Goal: Information Seeking & Learning: Learn about a topic

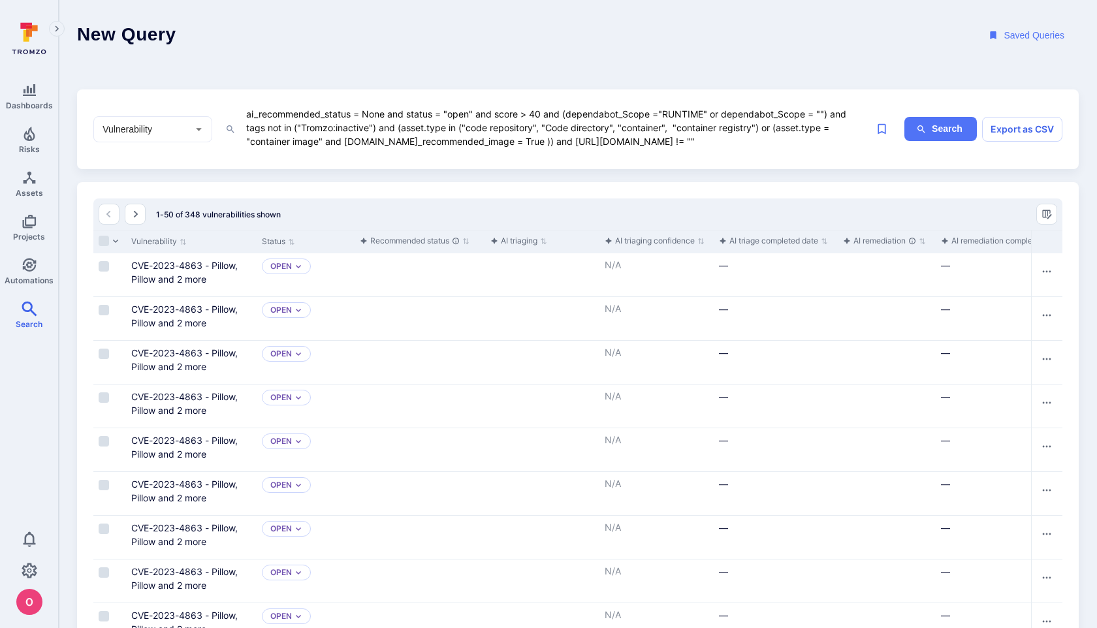
click at [714, 142] on textarea "ai_recommended_status = None and status = "open" and score > 40 and (dependabot…" at bounding box center [556, 128] width 623 height 44
drag, startPoint x: 485, startPoint y: 268, endPoint x: 549, endPoint y: 270, distance: 64.0
click at [549, 270] on div "Triage" at bounding box center [542, 274] width 114 height 43
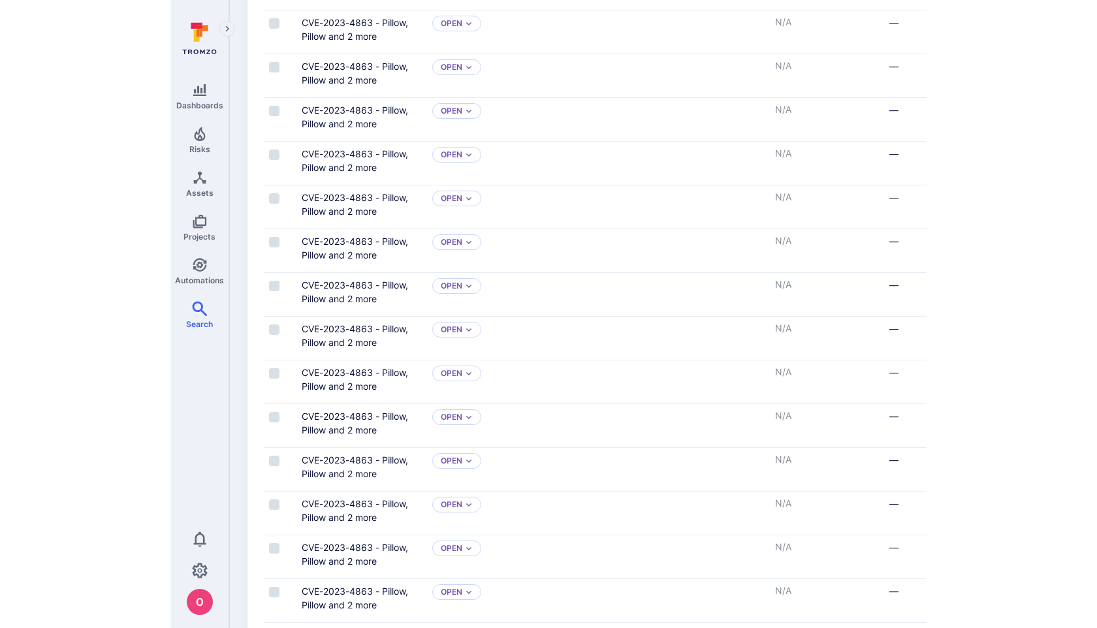
scroll to position [204, 0]
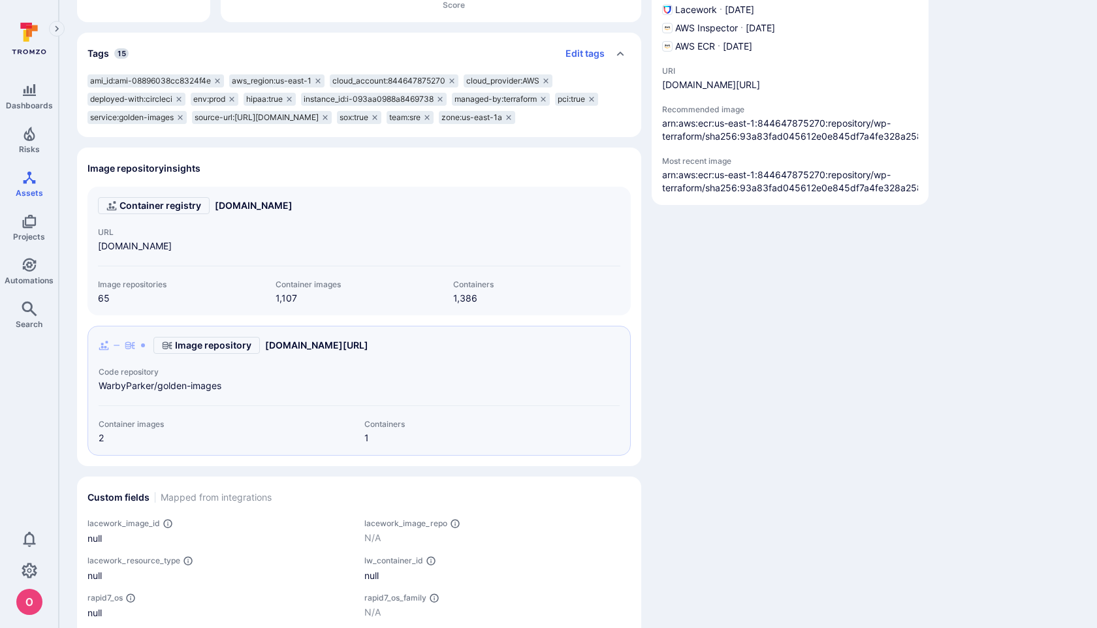
scroll to position [367, 0]
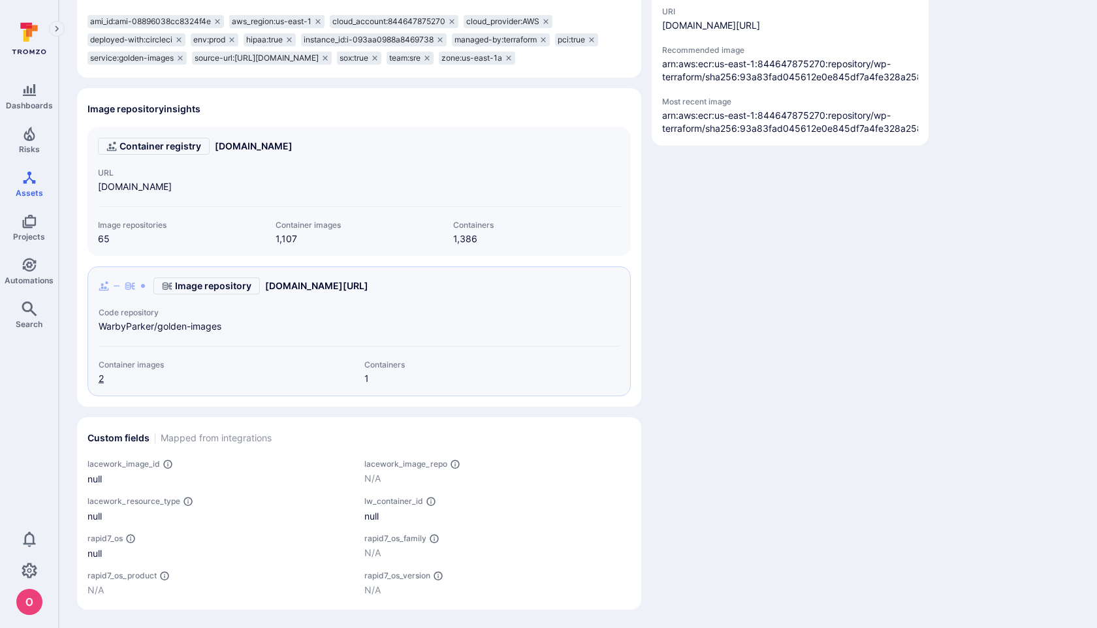
click at [101, 378] on link "2" at bounding box center [101, 378] width 5 height 11
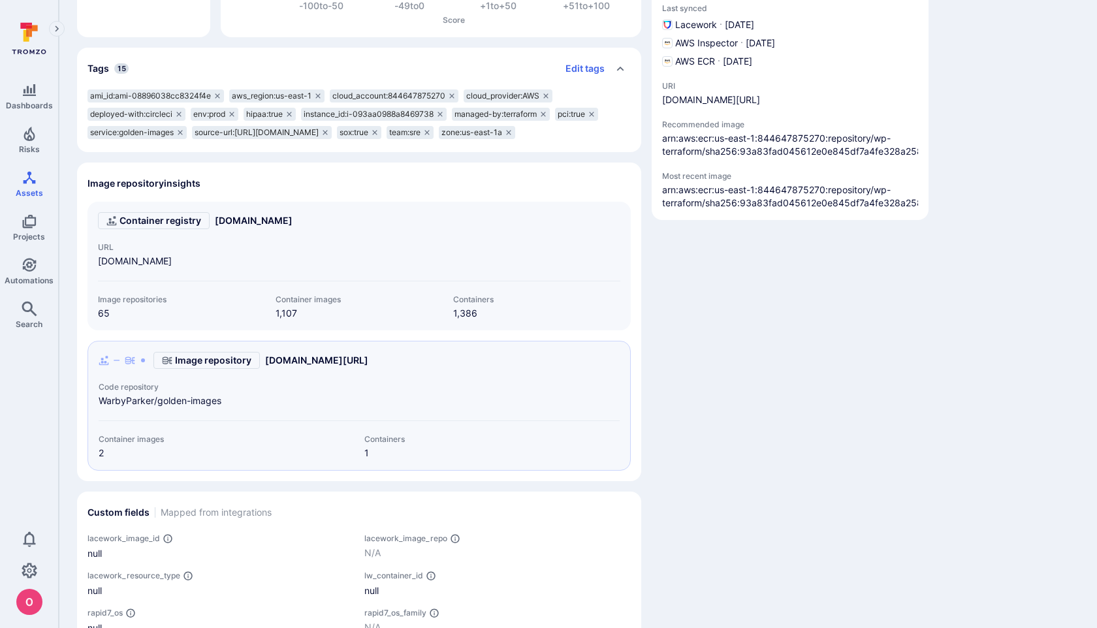
scroll to position [283, 0]
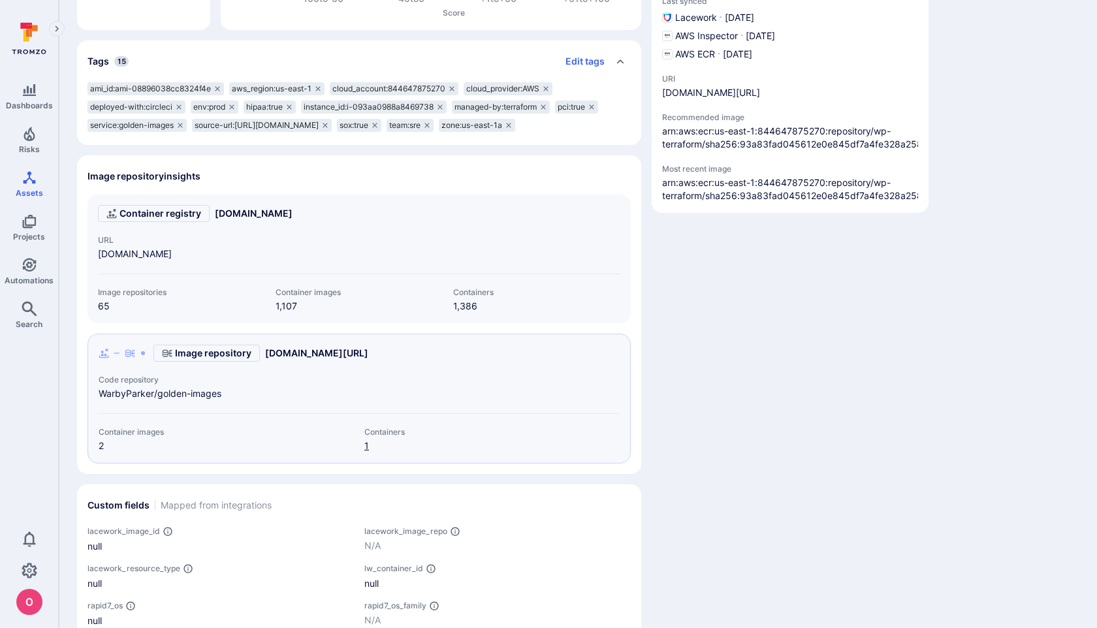
click at [367, 451] on link "1" at bounding box center [366, 445] width 5 height 11
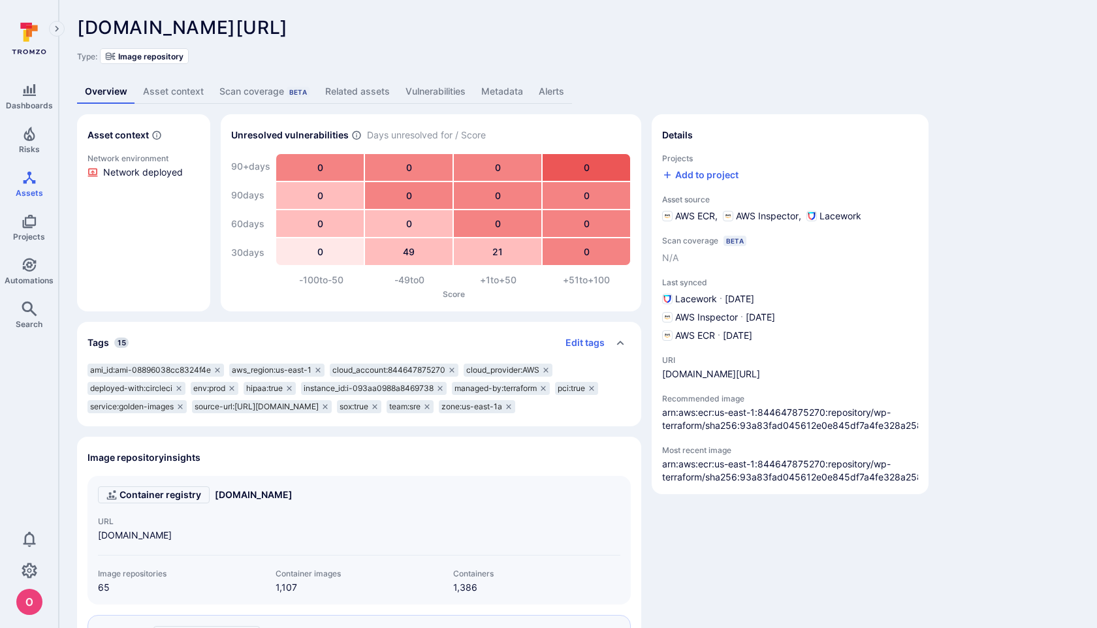
scroll to position [0, 0]
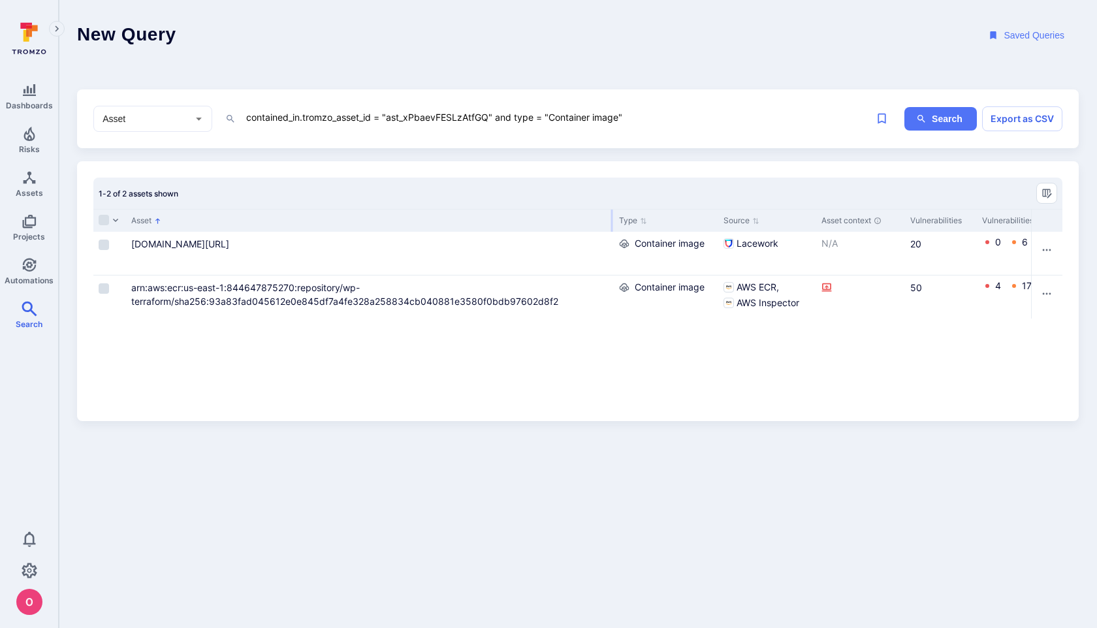
drag, startPoint x: 266, startPoint y: 221, endPoint x: 610, endPoint y: 217, distance: 344.0
click at [611, 217] on div at bounding box center [612, 221] width 2 height 22
click at [229, 242] on link "[DOMAIN_NAME][URL]" at bounding box center [180, 243] width 98 height 11
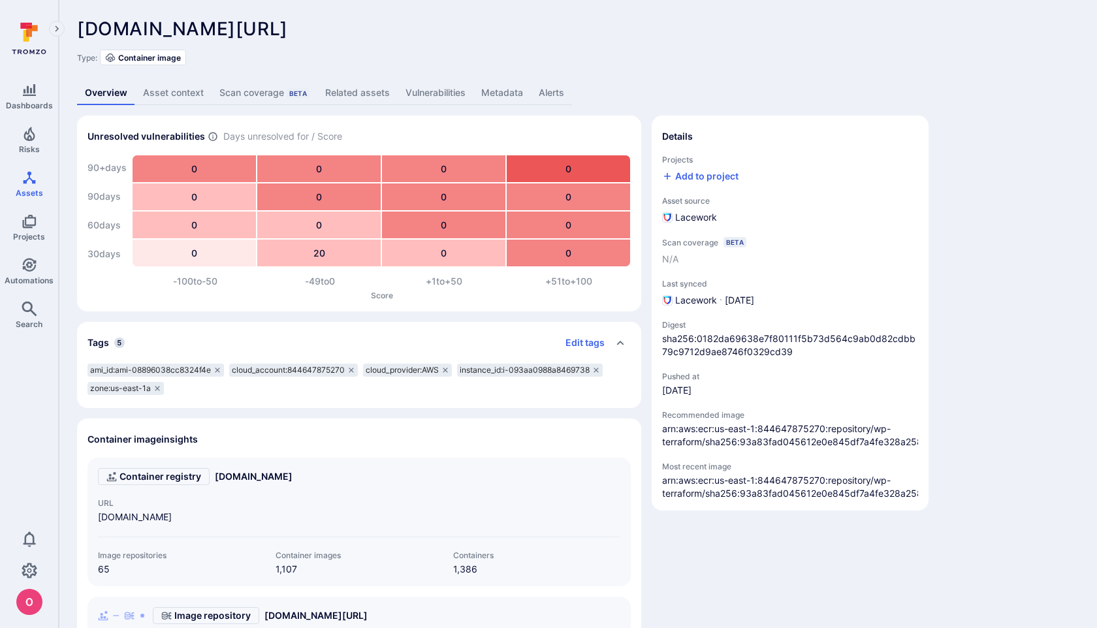
drag, startPoint x: 790, startPoint y: 349, endPoint x: 745, endPoint y: 339, distance: 46.2
click at [769, 345] on span "sha256:0182da69638e7f80111f5b73d564c9ab0d82cdbb79c9712d9ae8746f0329cd39" at bounding box center [790, 345] width 256 height 26
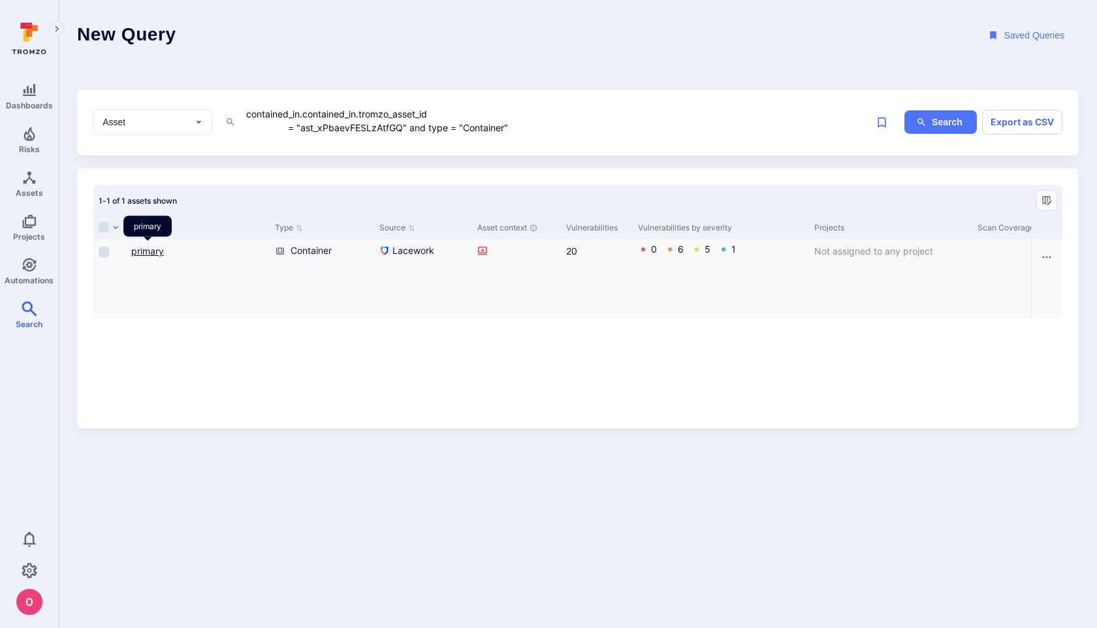
click at [149, 251] on link "primary" at bounding box center [147, 250] width 33 height 11
click at [146, 248] on link "primary" at bounding box center [147, 250] width 33 height 11
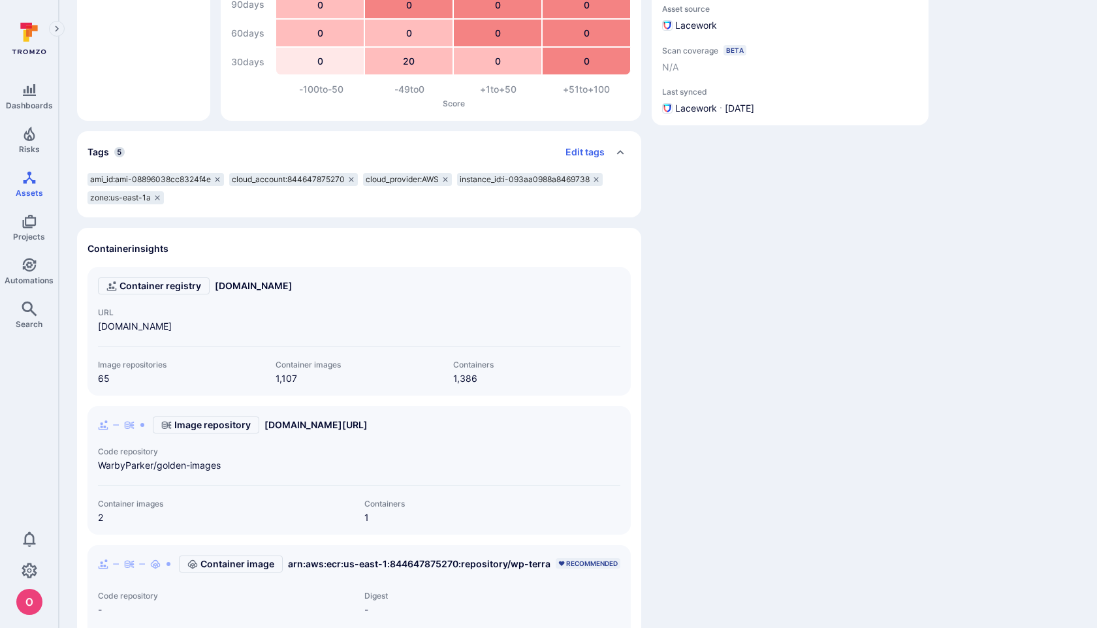
scroll to position [25, 0]
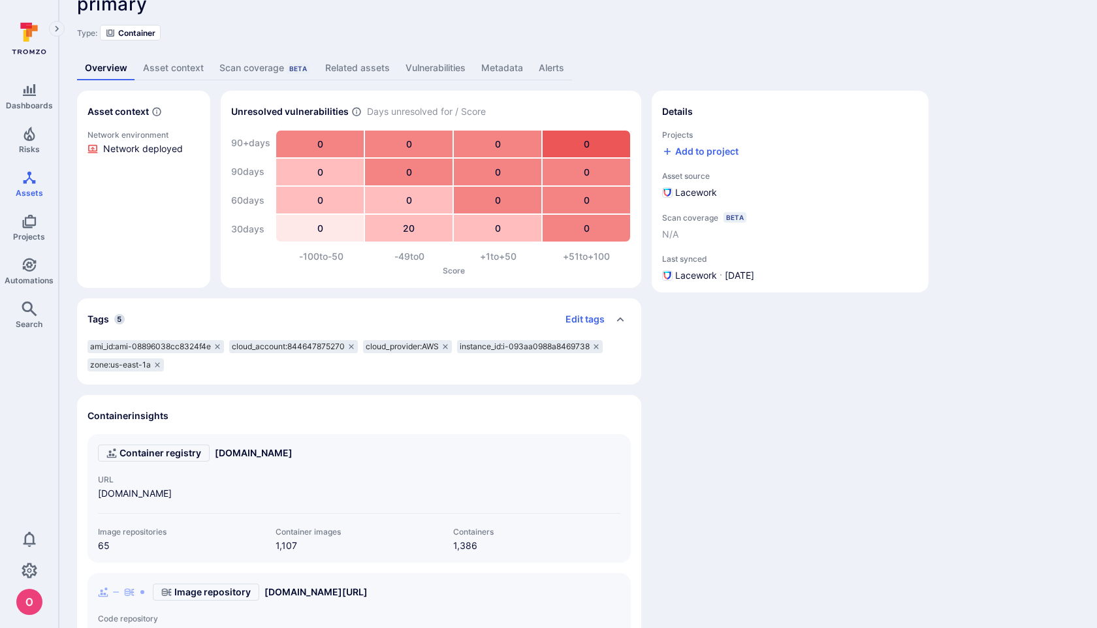
click at [352, 69] on link "Related assets" at bounding box center [357, 68] width 80 height 24
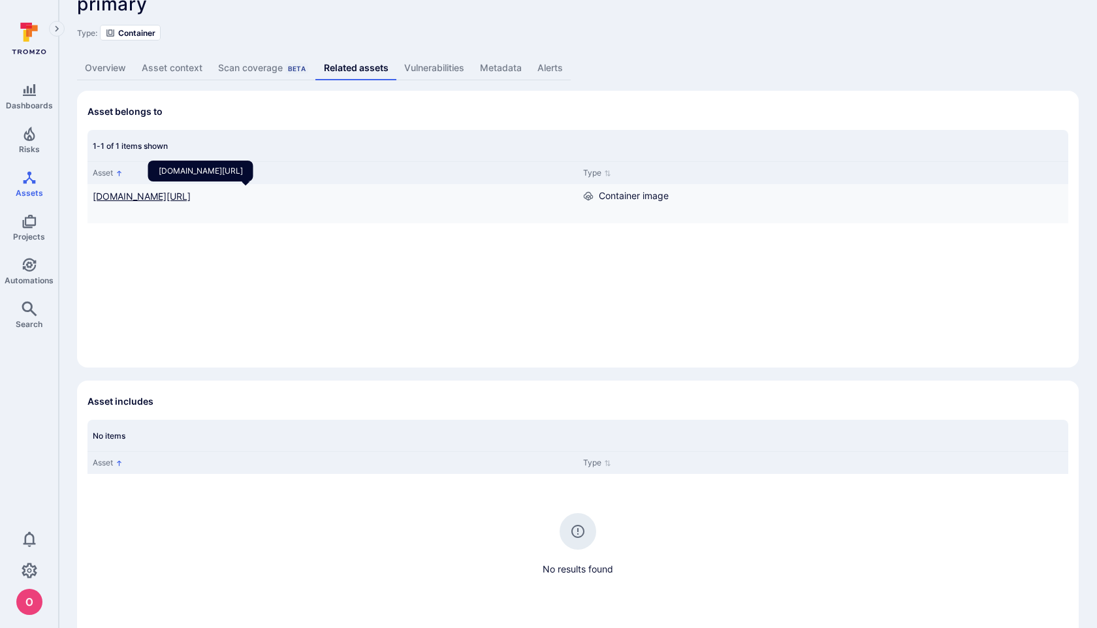
click at [191, 197] on link "844647875270.dkr.ecr.us-east-1.amazonaws.com/wp-terraform:v0.0.9" at bounding box center [142, 196] width 98 height 11
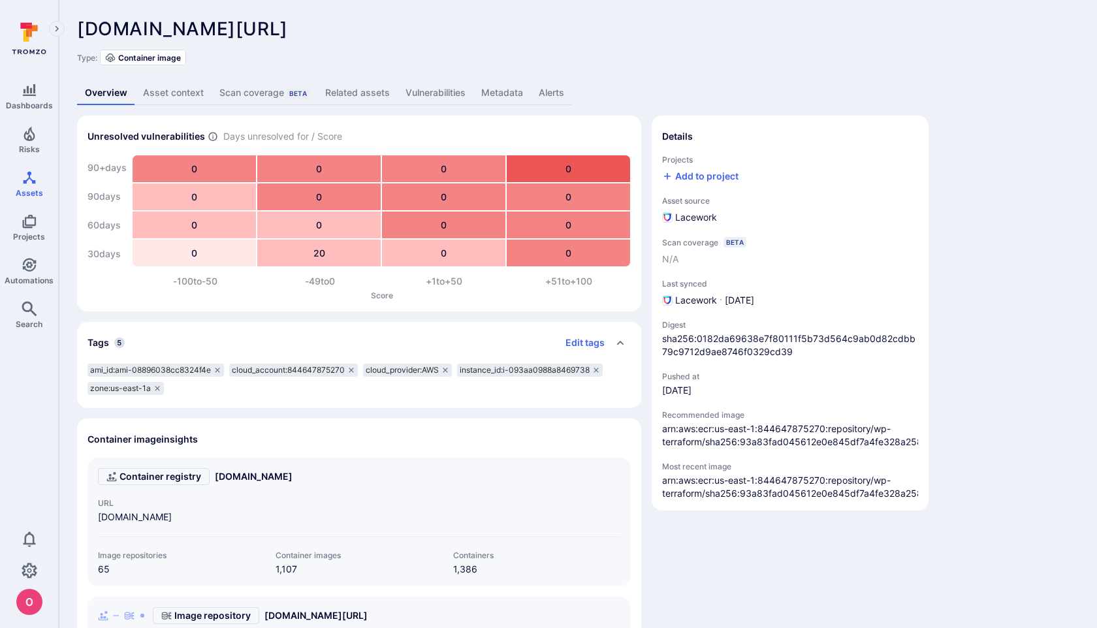
click at [170, 86] on link "Asset context" at bounding box center [173, 93] width 76 height 24
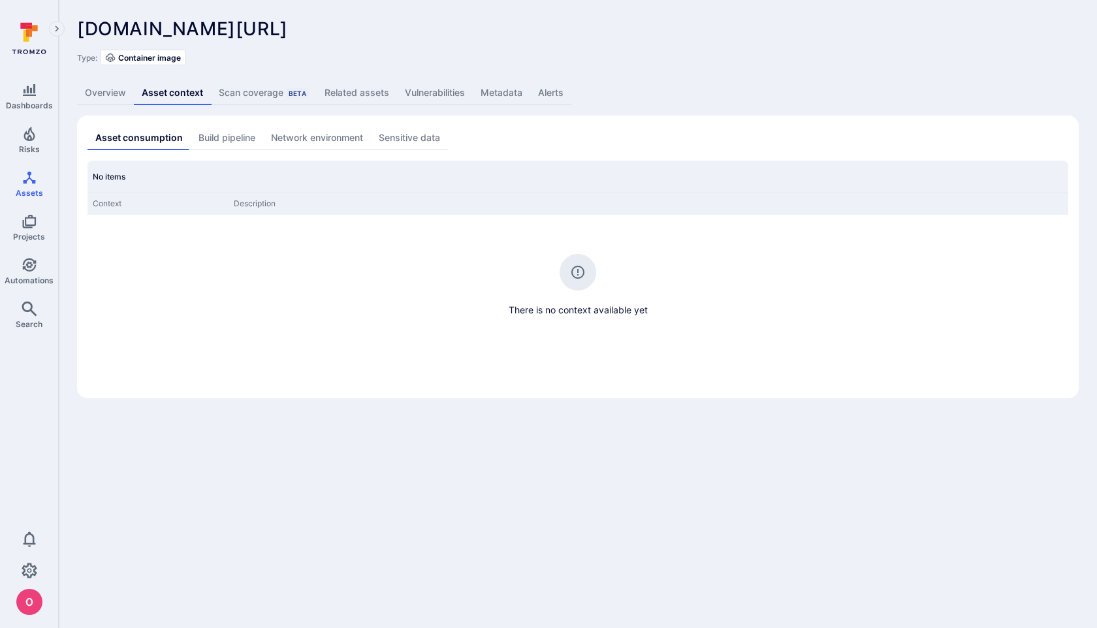
click at [266, 96] on div "Scan coverage Beta" at bounding box center [264, 92] width 90 height 13
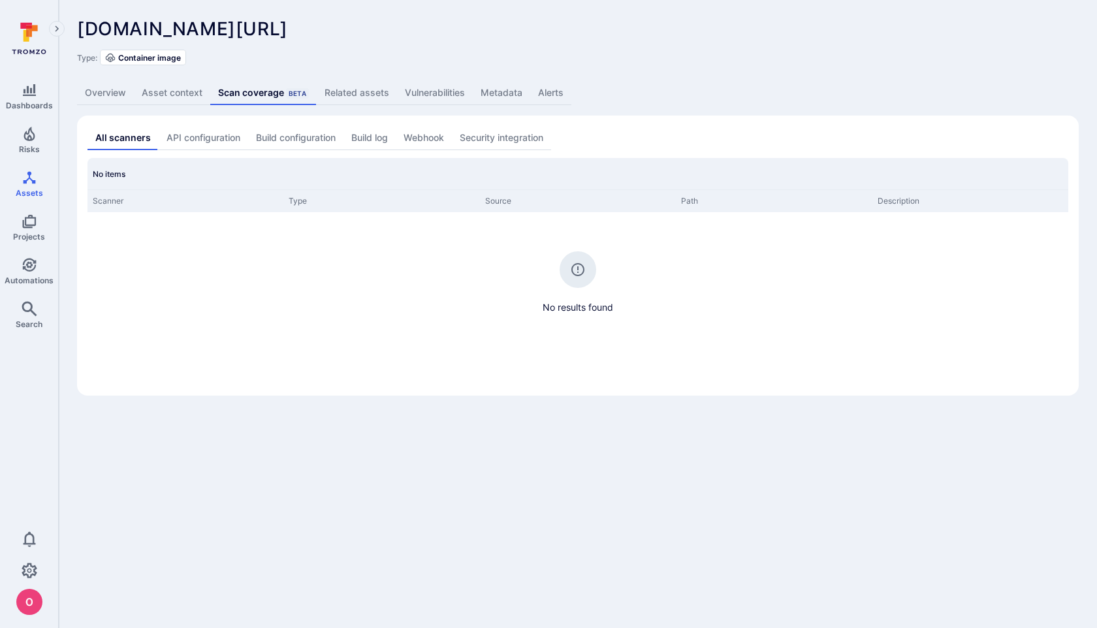
click at [357, 95] on link "Related assets" at bounding box center [357, 93] width 80 height 24
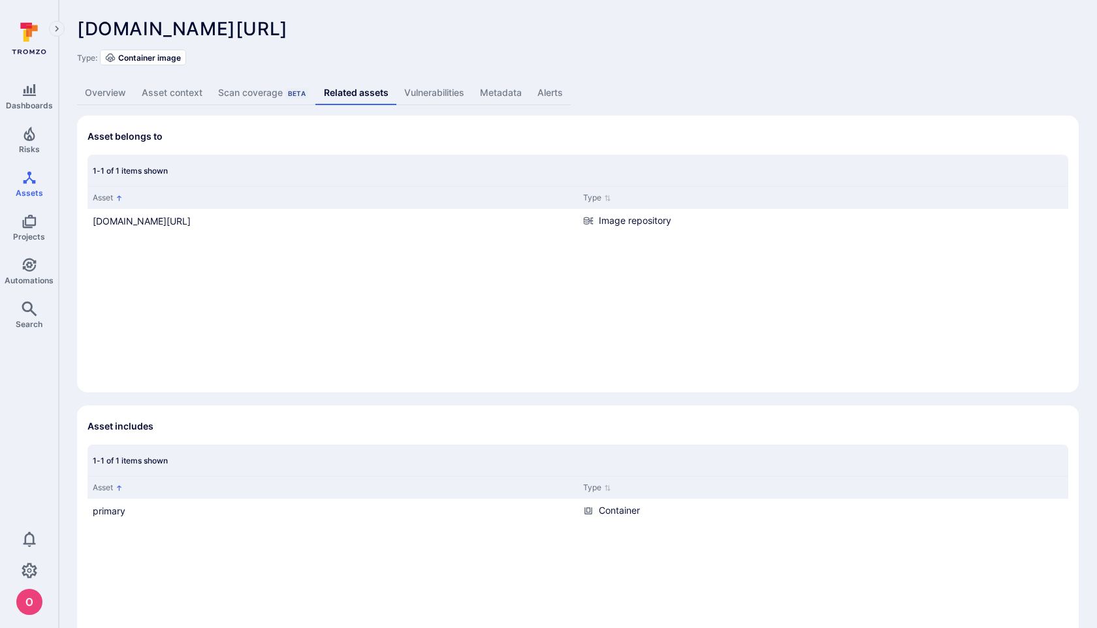
click at [446, 98] on link "Vulnerabilities" at bounding box center [434, 93] width 76 height 24
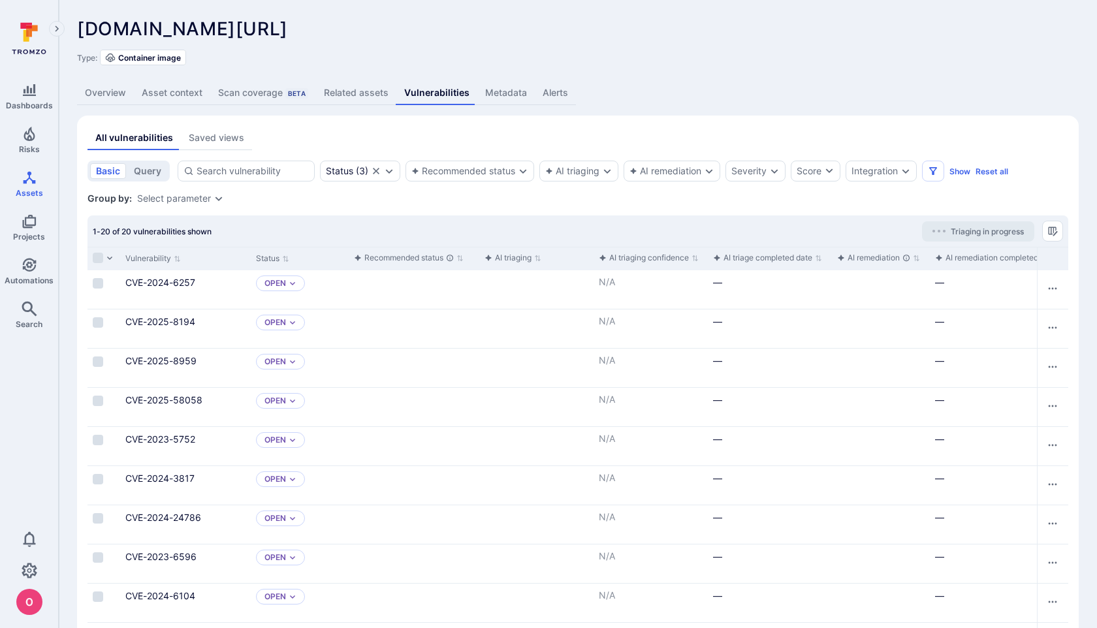
click at [514, 93] on link "Metadata" at bounding box center [505, 93] width 57 height 24
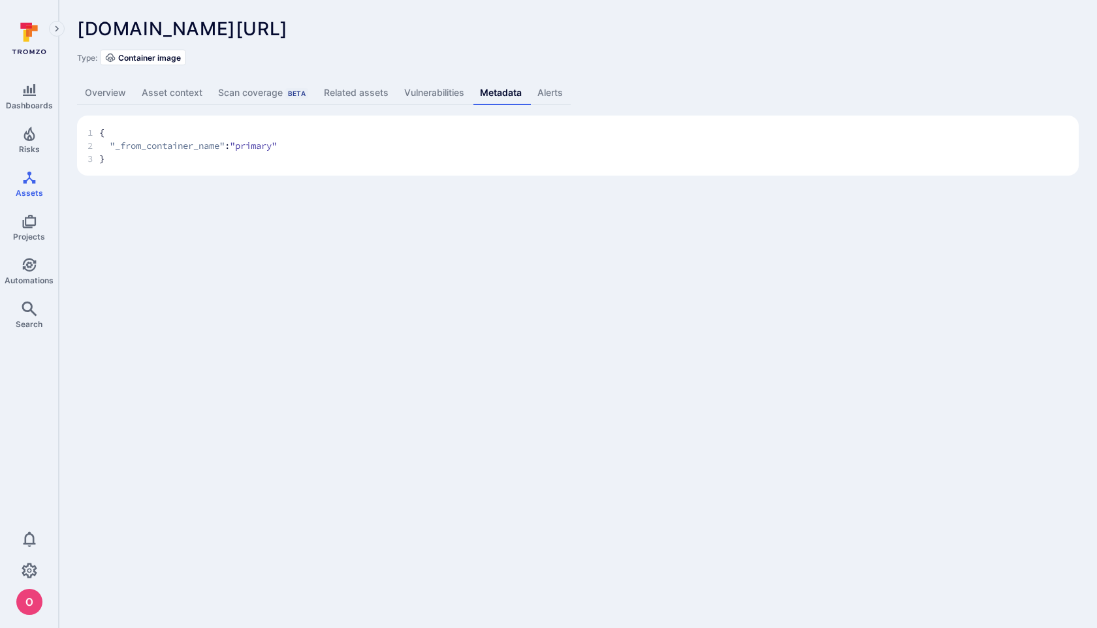
click at [114, 96] on link "Overview" at bounding box center [105, 93] width 57 height 24
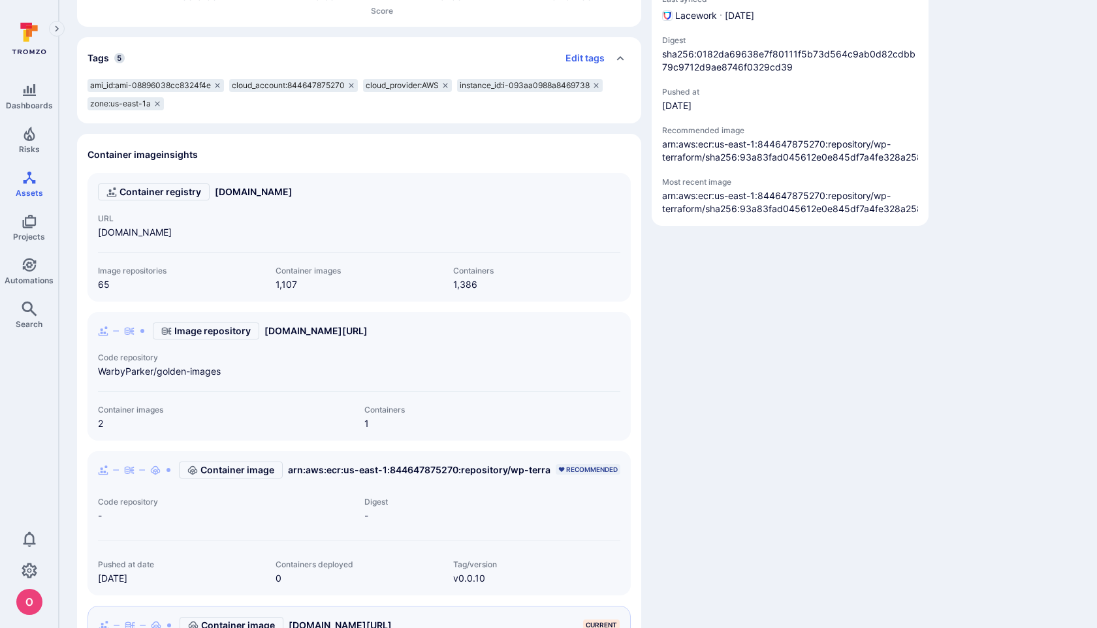
scroll to position [292, 0]
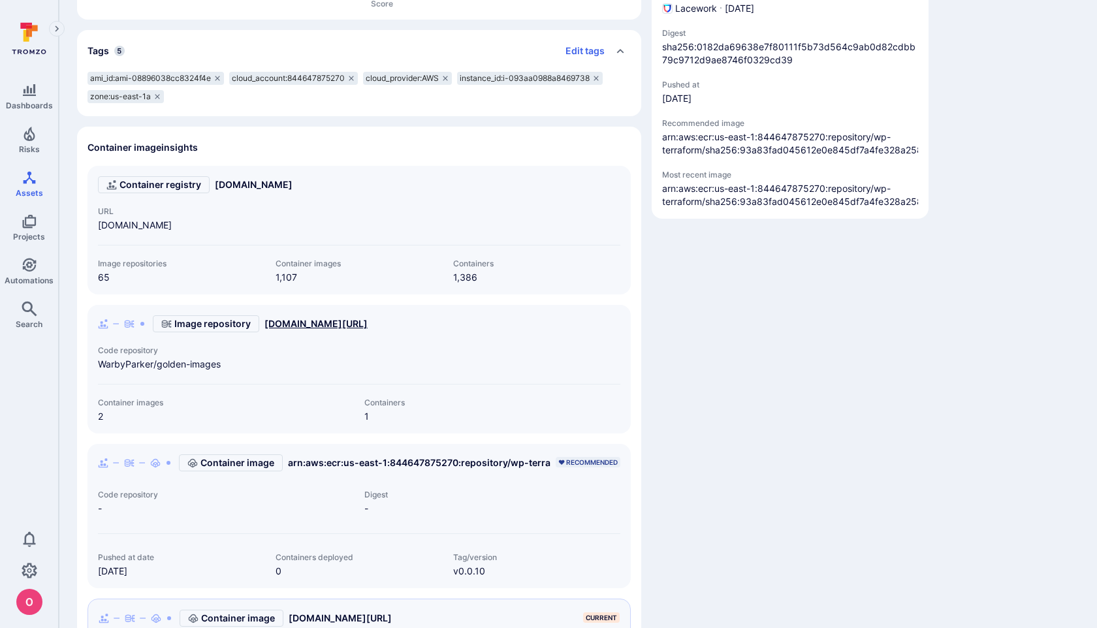
click at [368, 322] on link "[DOMAIN_NAME][URL]" at bounding box center [315, 323] width 103 height 13
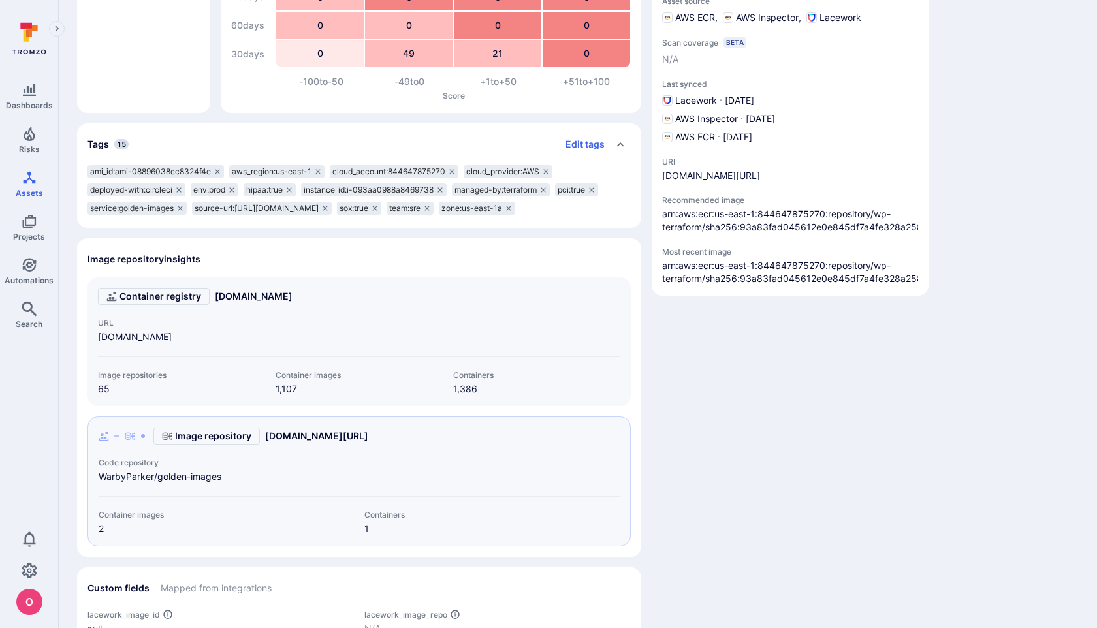
scroll to position [193, 0]
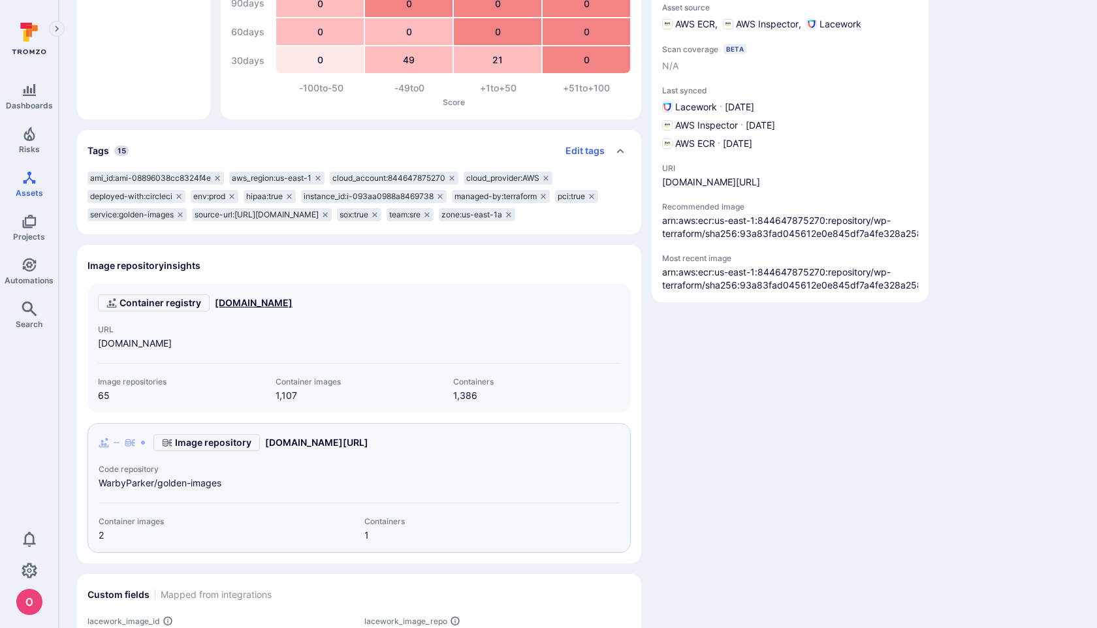
click at [292, 309] on link "[DOMAIN_NAME]" at bounding box center [254, 302] width 78 height 13
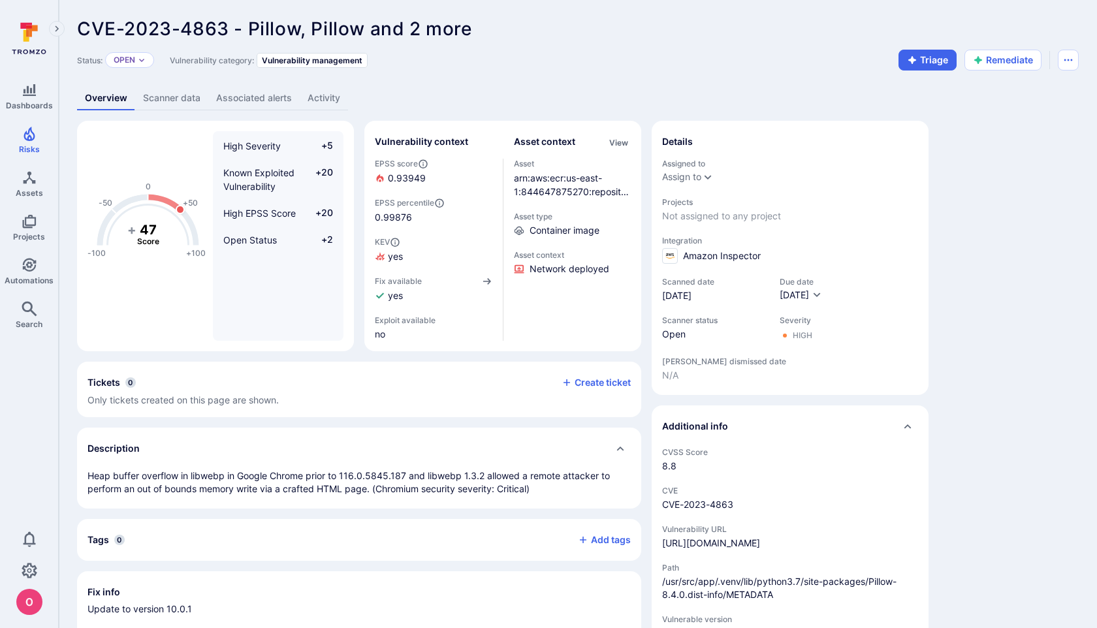
click at [551, 185] on div "arn:aws:ecr:us-east-1:844647875270:repository/helios/sha256:73cbdc4b43f2c49f160…" at bounding box center [572, 184] width 117 height 27
click at [555, 178] on link "arn:aws:ecr:us-east-1:844647875270:repository/helios/sha256:73cbdc4b43f2c49f160…" at bounding box center [572, 212] width 116 height 80
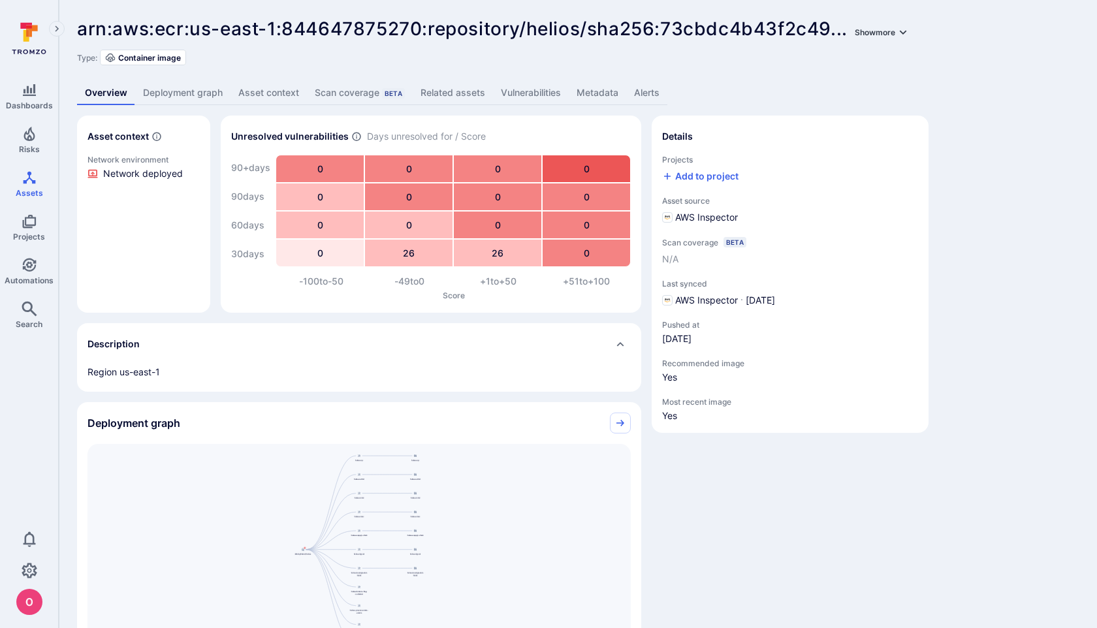
click at [885, 33] on button "Show more" at bounding box center [881, 32] width 59 height 10
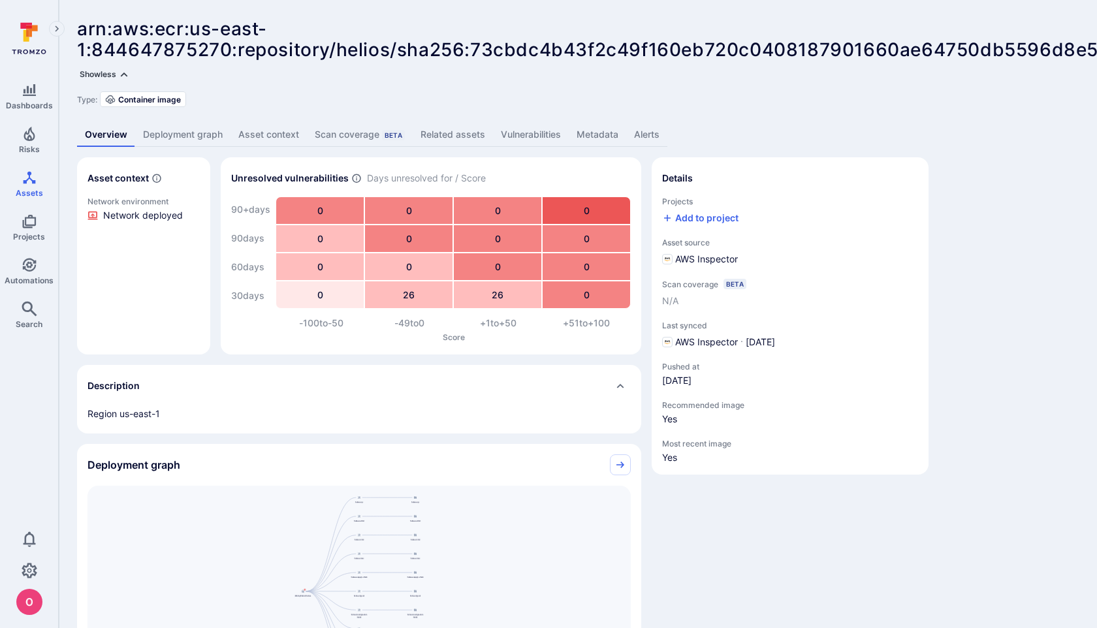
click at [122, 73] on icon "button" at bounding box center [124, 74] width 10 height 10
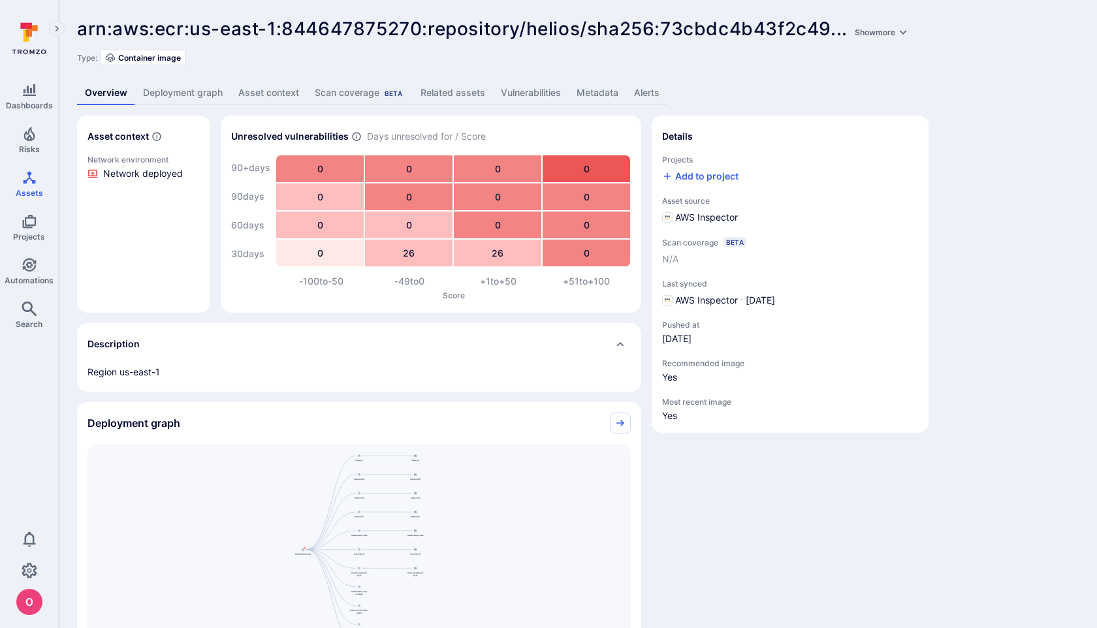
click at [170, 91] on link "Deployment graph" at bounding box center [182, 93] width 95 height 24
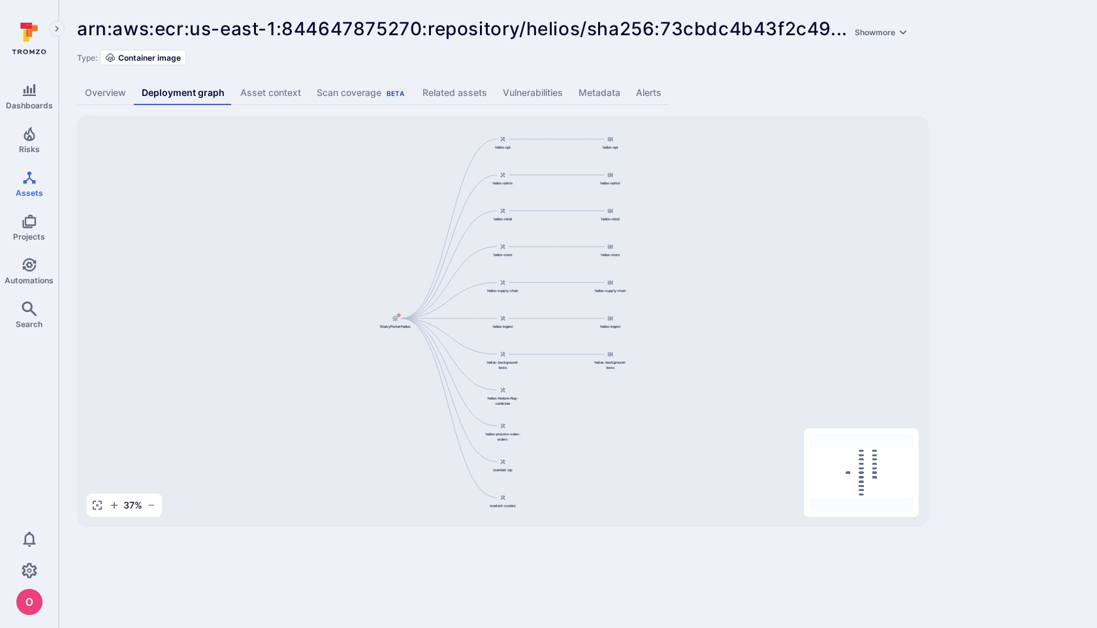
click at [271, 86] on link "Asset context" at bounding box center [270, 93] width 76 height 24
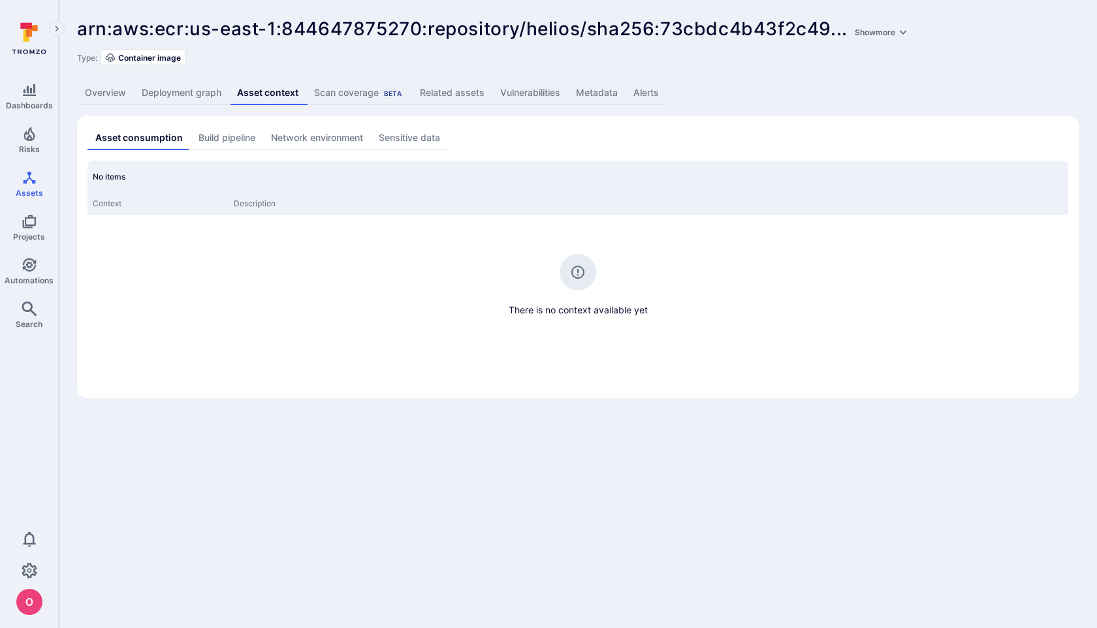
click at [351, 97] on div "Scan coverage Beta" at bounding box center [359, 92] width 90 height 13
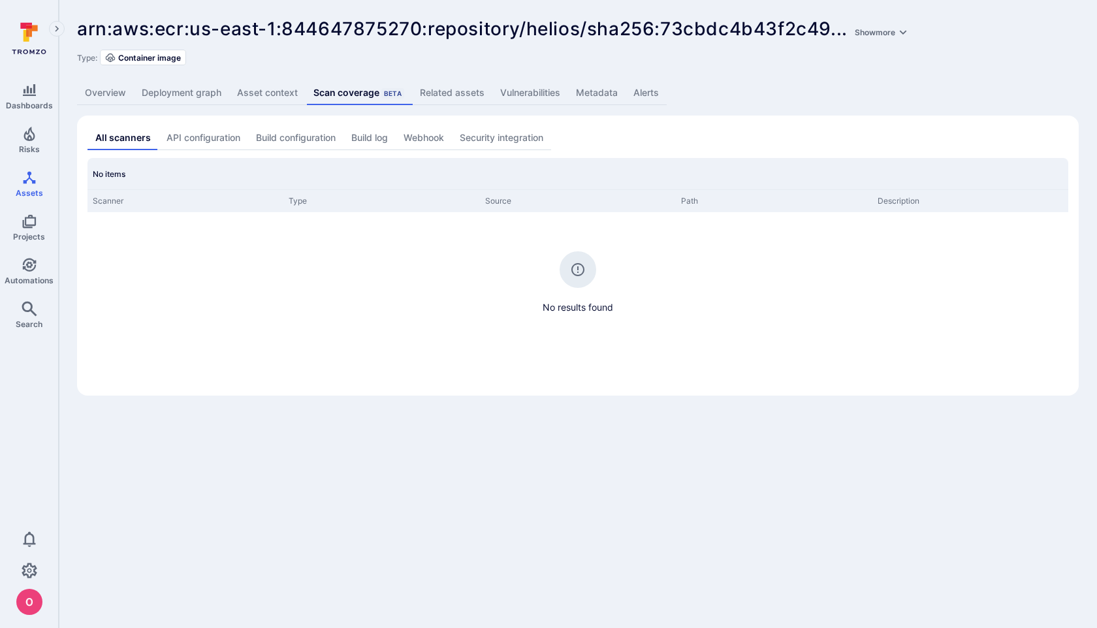
click at [445, 97] on link "Related assets" at bounding box center [452, 93] width 80 height 24
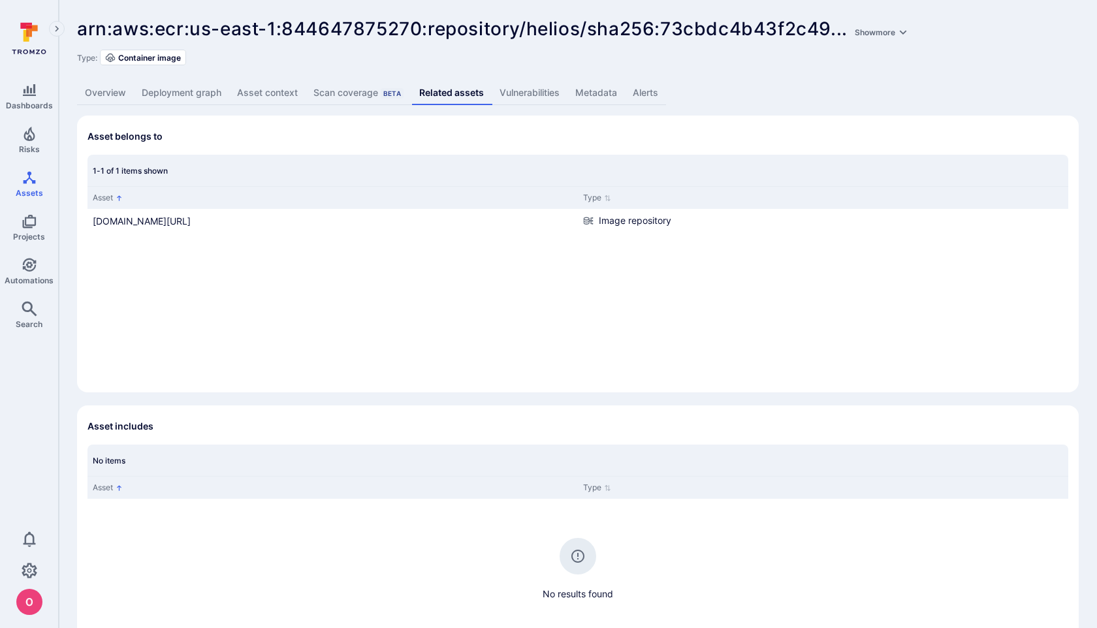
click at [542, 93] on link "Vulnerabilities" at bounding box center [530, 93] width 76 height 24
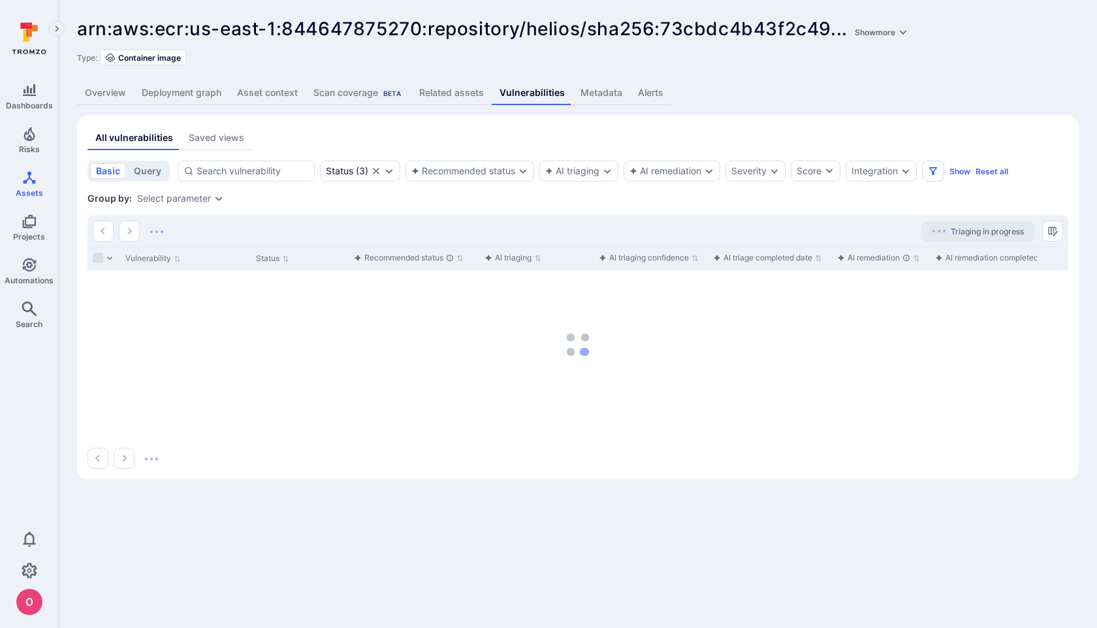
click at [607, 100] on link "Metadata" at bounding box center [600, 93] width 57 height 24
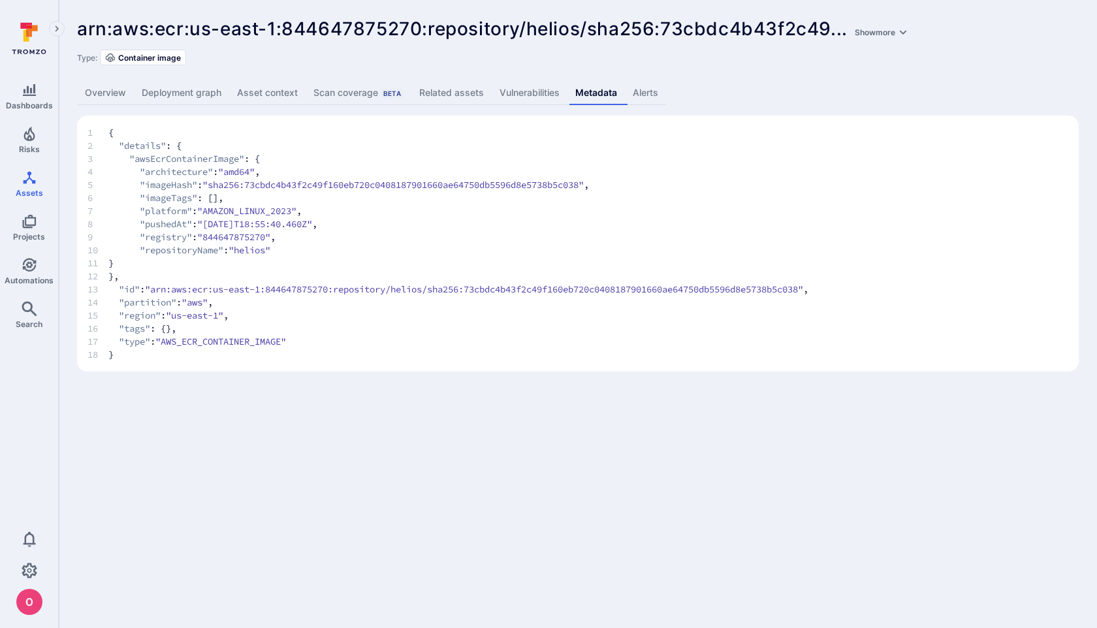
click at [105, 89] on link "Overview" at bounding box center [105, 93] width 57 height 24
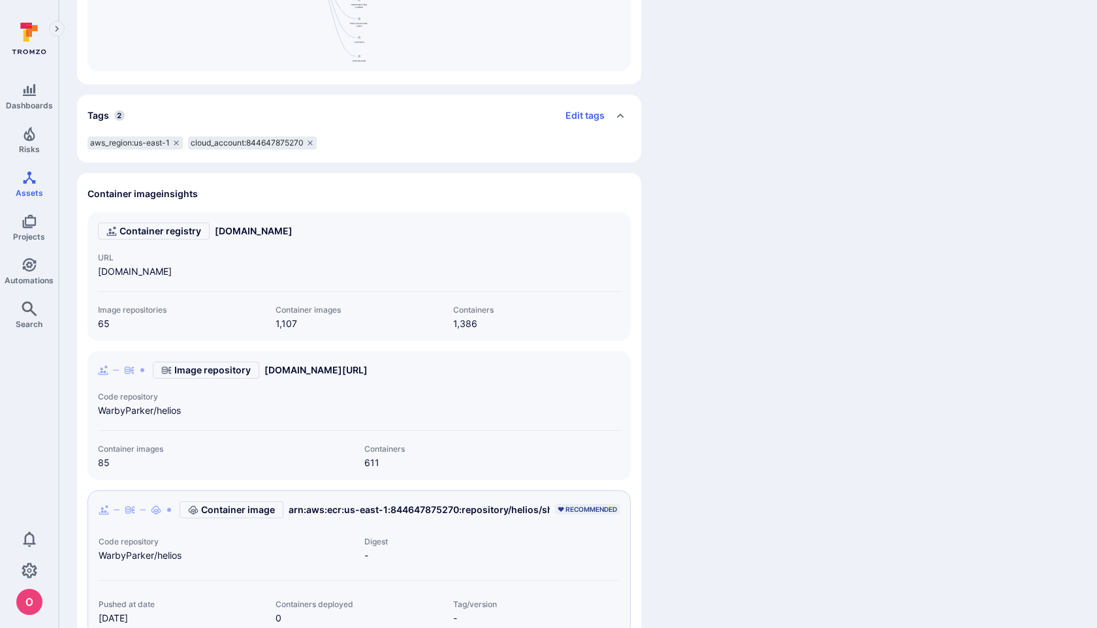
scroll to position [736, 0]
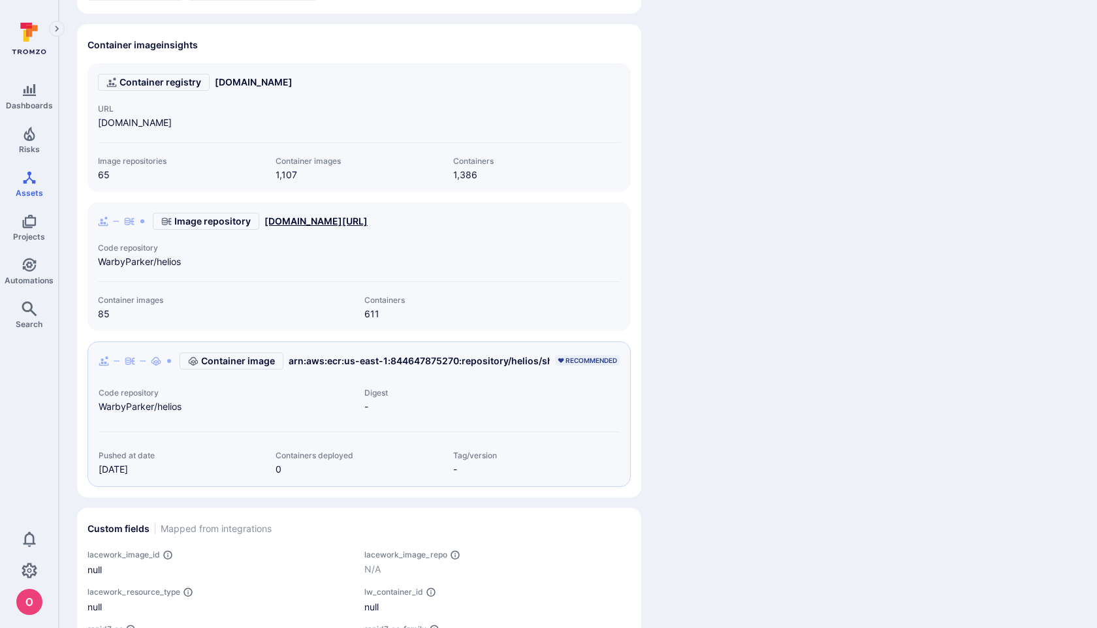
click at [293, 224] on link "844647875270.dkr.ecr.us-east-1.amazonaws.com/helios" at bounding box center [315, 221] width 103 height 13
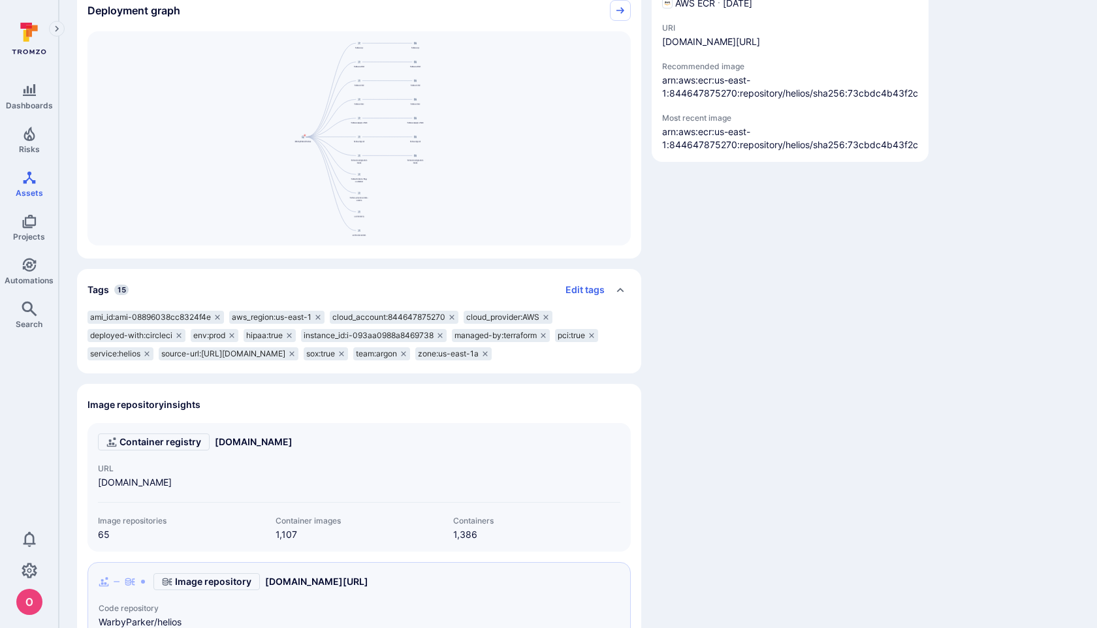
scroll to position [308, 0]
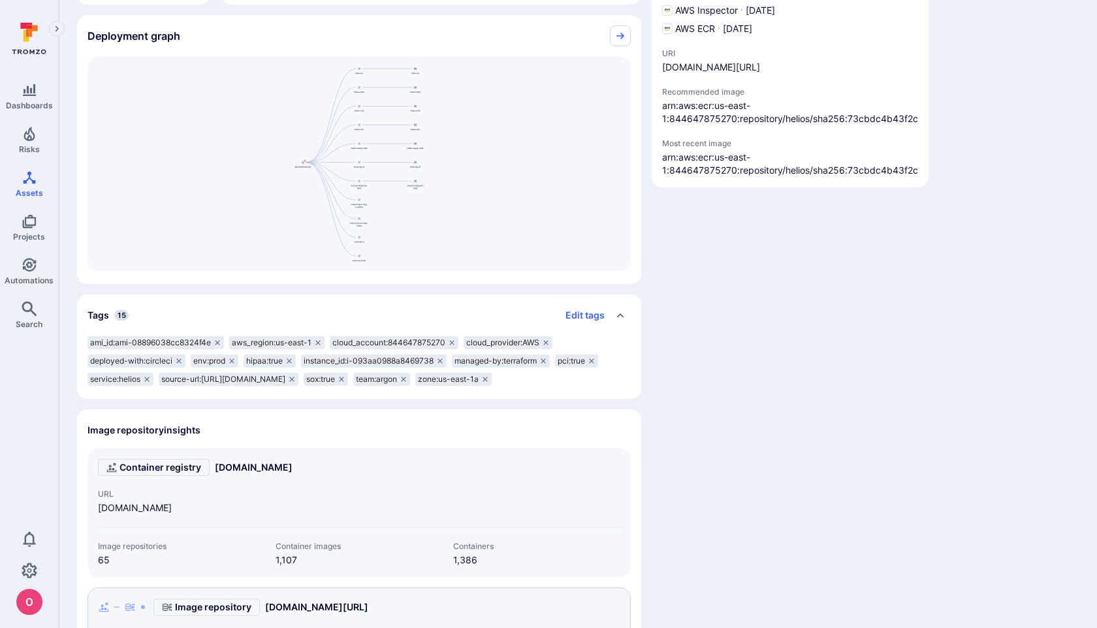
click at [305, 169] on div "WarbyParker/helios helios-api helios-admin helios-retail helios-store helios-su…" at bounding box center [358, 164] width 543 height 214
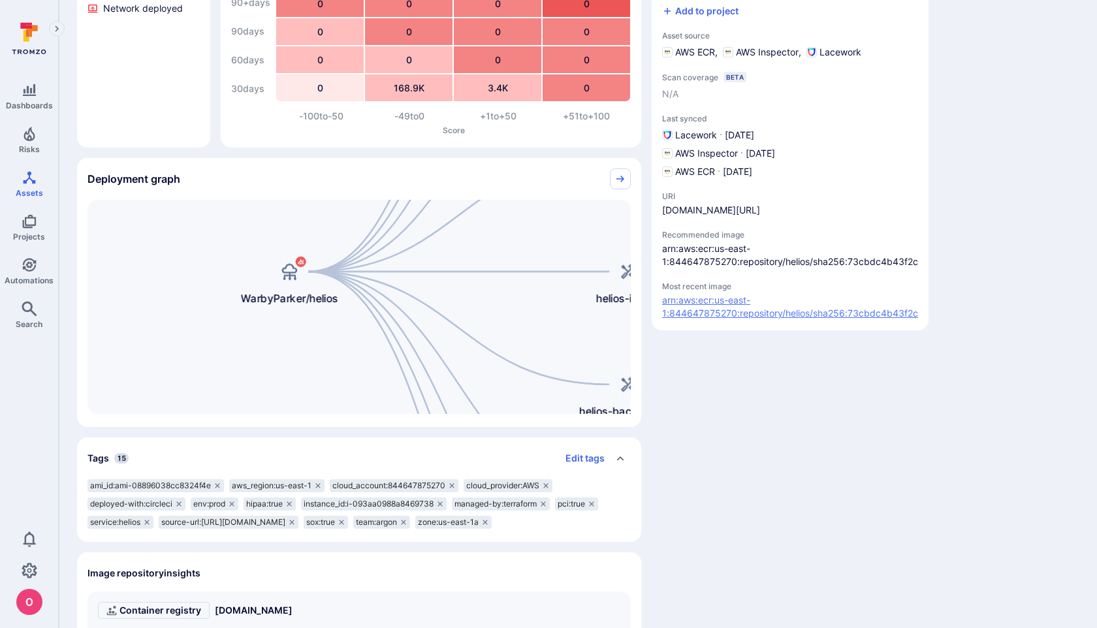
scroll to position [164, 0]
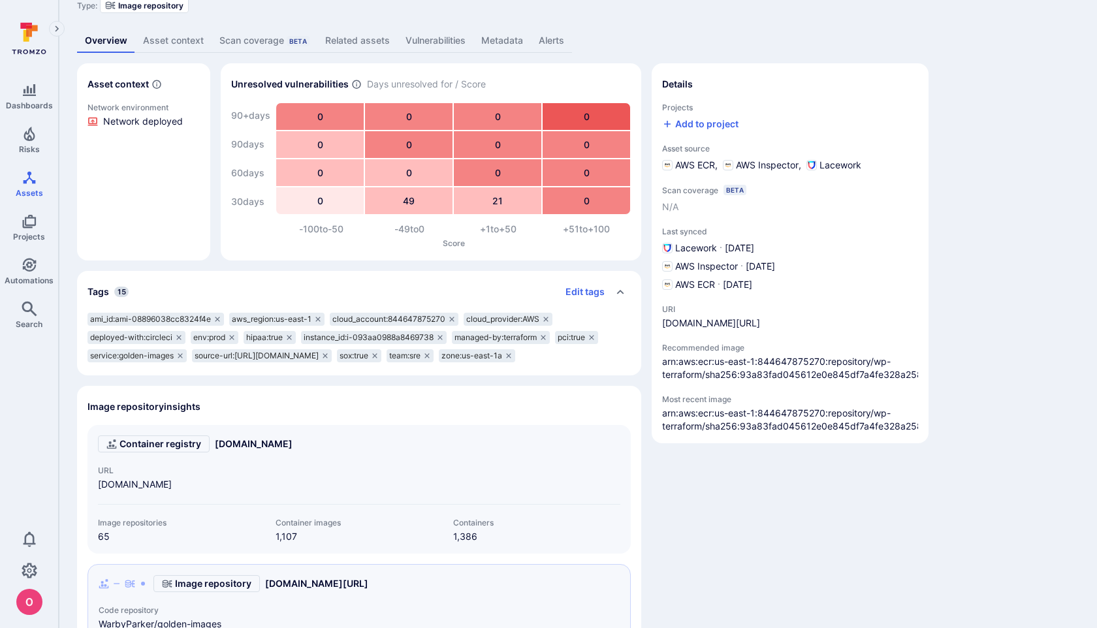
scroll to position [41, 0]
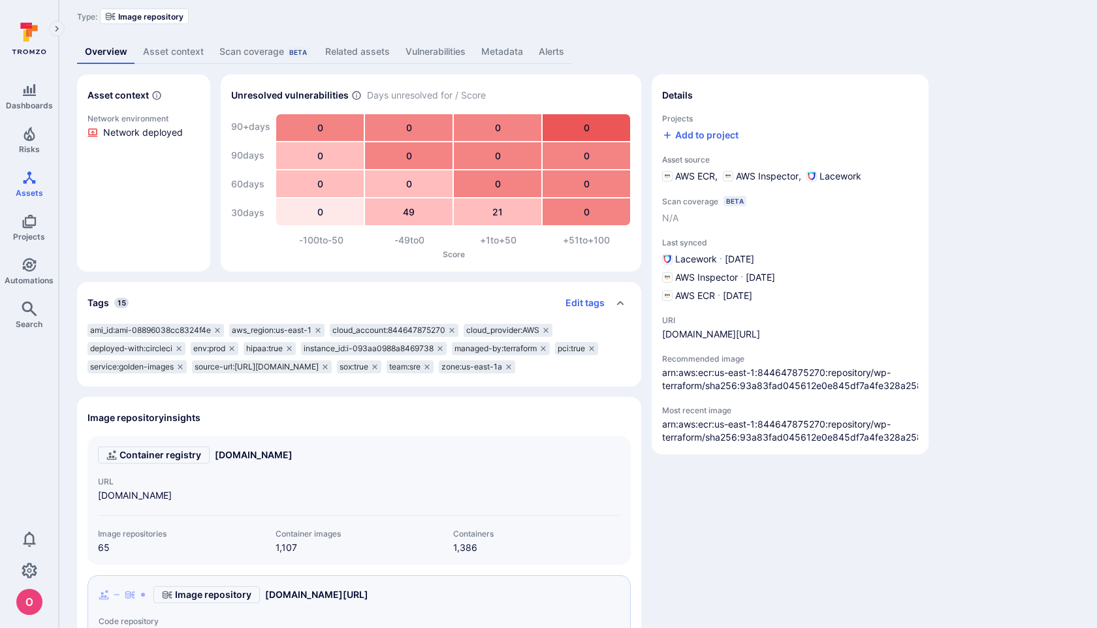
click at [319, 366] on span "source-url:[URL][DOMAIN_NAME]" at bounding box center [257, 367] width 124 height 10
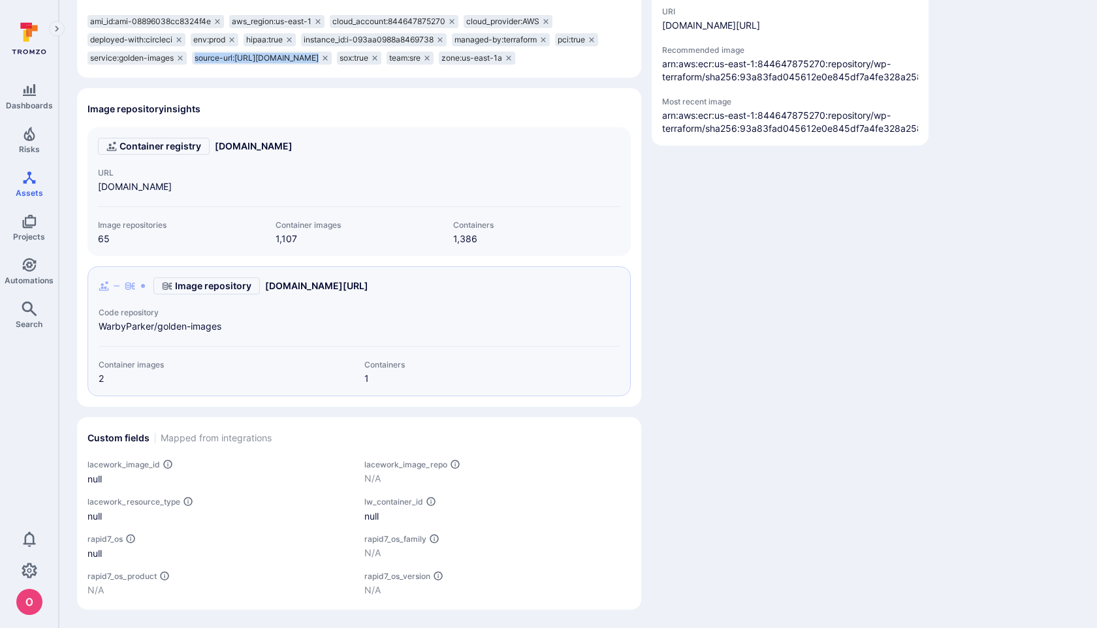
scroll to position [360, 0]
